Goal: Task Accomplishment & Management: Use online tool/utility

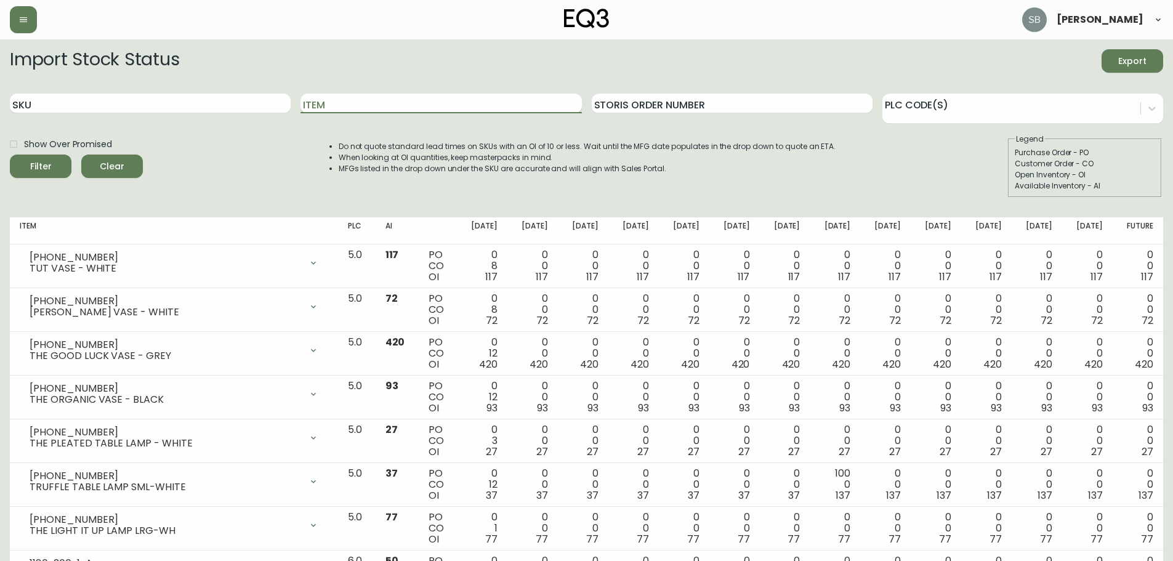
click at [362, 100] on input "Item" at bounding box center [441, 104] width 281 height 20
type input "enrico"
click at [10, 155] on button "Filter" at bounding box center [41, 166] width 62 height 23
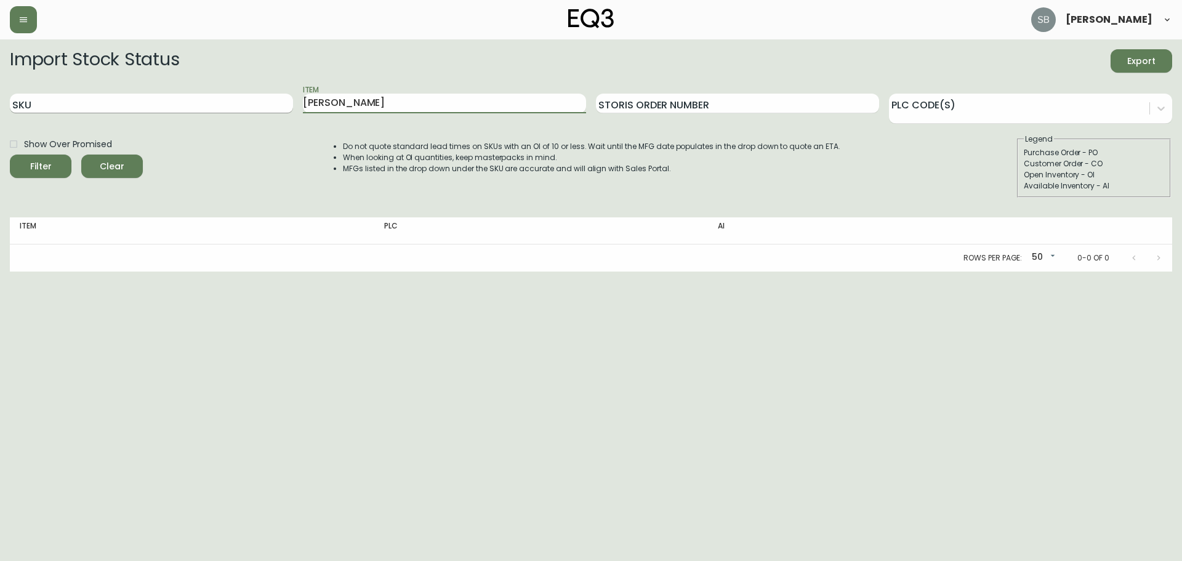
drag, startPoint x: 362, startPoint y: 100, endPoint x: 256, endPoint y: 112, distance: 106.0
click at [256, 112] on div "SKU Item enrico Storis Order Number PLC Code(s)" at bounding box center [591, 104] width 1163 height 40
click at [291, 149] on div "Show Over Promised Filter Clear Do not quote standard lead times on SKUs with a…" at bounding box center [591, 166] width 1163 height 64
